Goal: Task Accomplishment & Management: Manage account settings

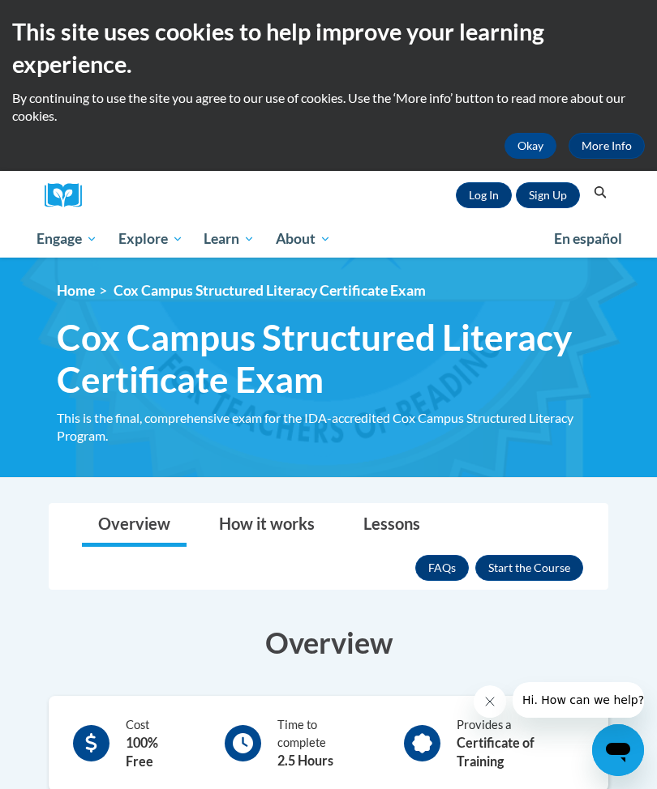
click at [477, 202] on link "Log In" at bounding box center [484, 195] width 56 height 26
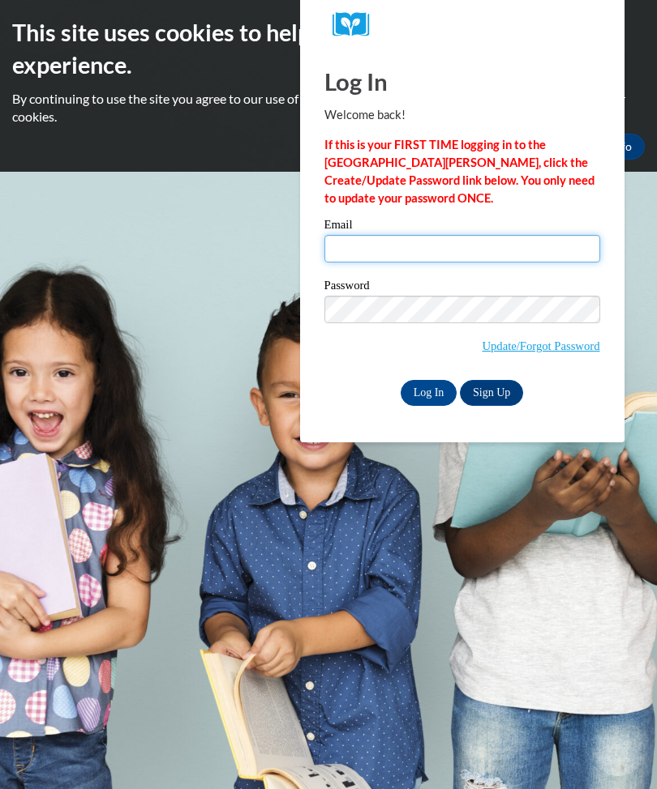
type input "leweike@sunprairieschools.org"
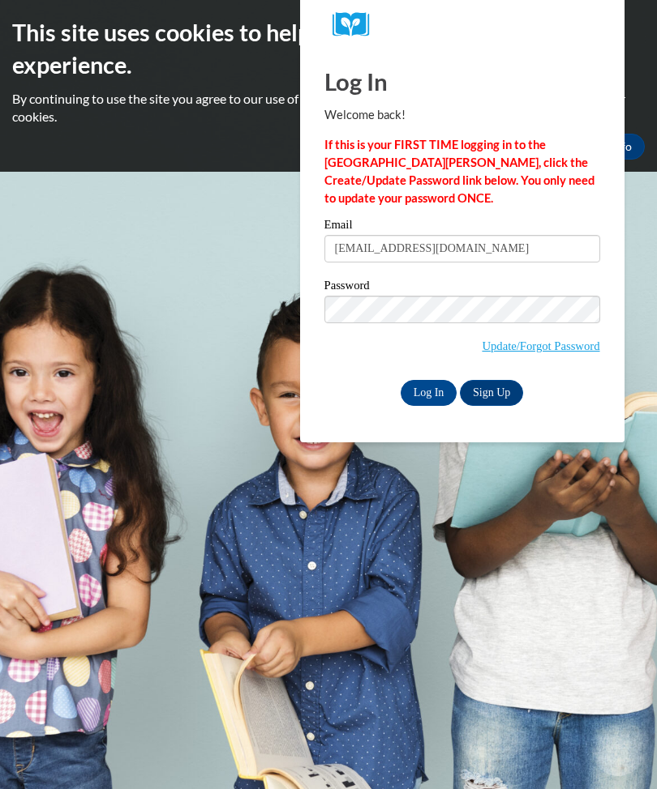
click at [428, 391] on input "Log In" at bounding box center [428, 393] width 57 height 26
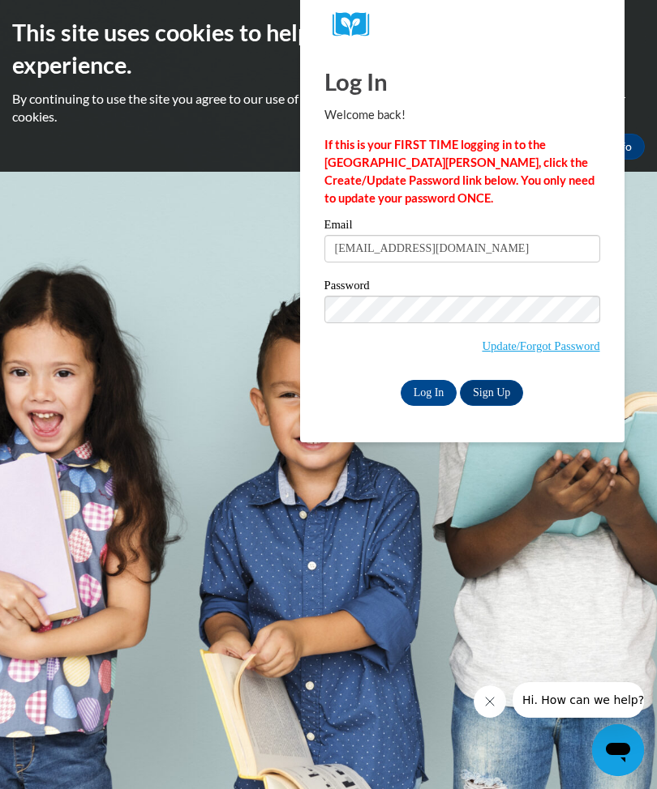
click at [438, 391] on input "Log In" at bounding box center [428, 393] width 57 height 26
